Goal: Obtain resource: Obtain resource

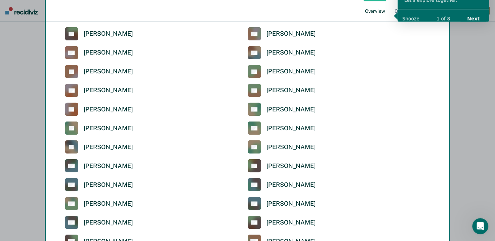
scroll to position [1200, 0]
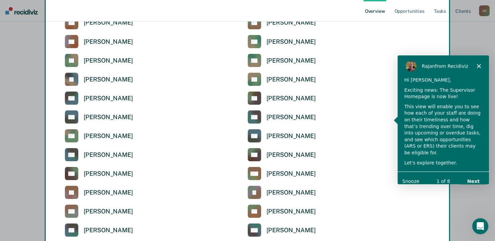
click at [479, 64] on icon "Close" at bounding box center [479, 66] width 4 height 4
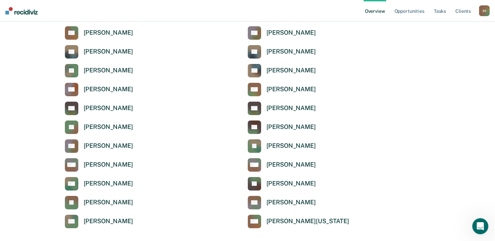
scroll to position [2287, 0]
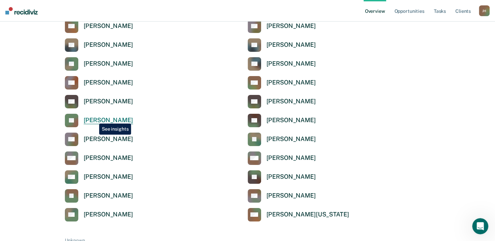
click at [94, 118] on div "[PERSON_NAME]" at bounding box center [108, 120] width 49 height 8
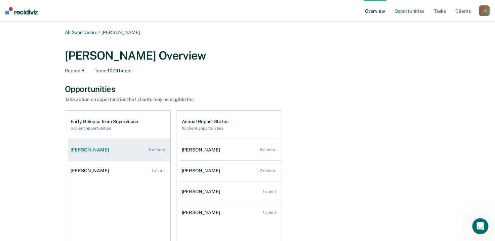
click at [110, 153] on link "[PERSON_NAME] 5 clients" at bounding box center [119, 149] width 103 height 19
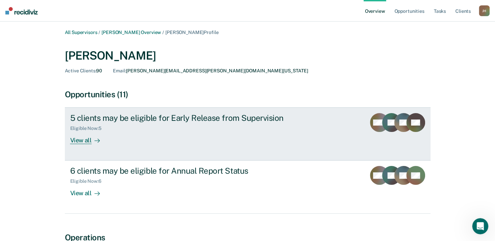
click at [102, 142] on div "View all" at bounding box center [89, 137] width 38 height 13
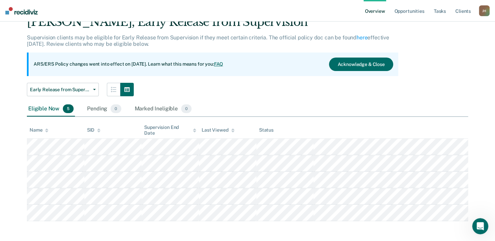
scroll to position [32, 0]
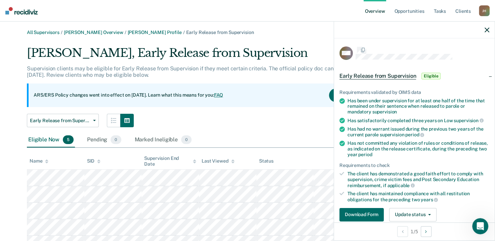
scroll to position [32, 0]
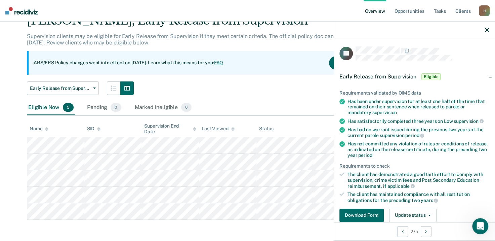
click at [488, 33] on div at bounding box center [414, 30] width 161 height 17
click at [488, 30] on icon "button" at bounding box center [487, 30] width 5 height 5
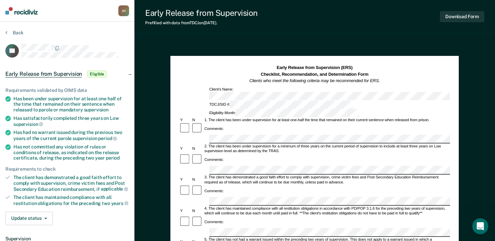
scroll to position [32, 0]
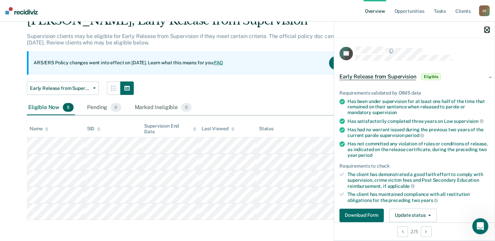
click at [487, 29] on icon "button" at bounding box center [487, 30] width 5 height 5
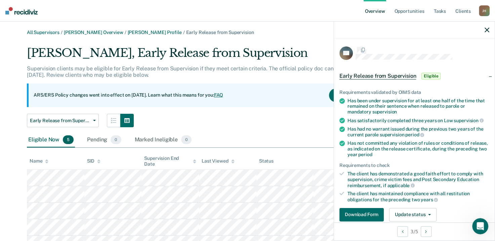
scroll to position [32, 0]
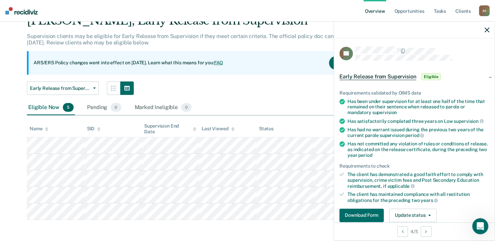
click at [490, 32] on div at bounding box center [414, 30] width 161 height 17
click at [487, 30] on icon "button" at bounding box center [487, 30] width 5 height 5
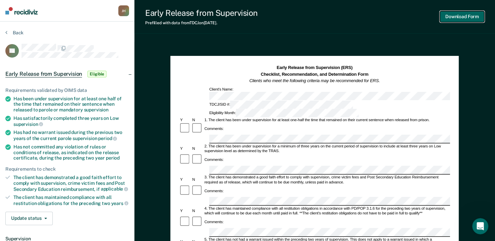
click at [461, 19] on button "Download Form" at bounding box center [462, 16] width 44 height 11
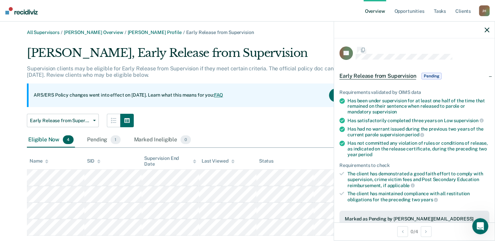
scroll to position [16, 0]
